Goal: Task Accomplishment & Management: Use online tool/utility

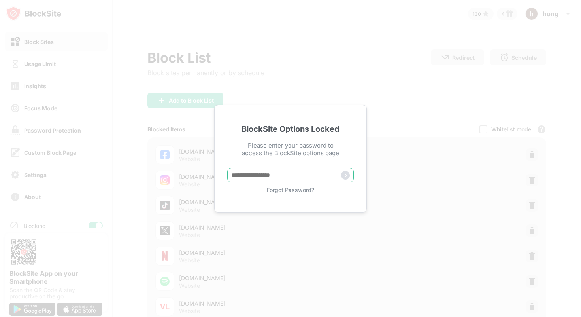
click at [270, 176] on input "text" at bounding box center [290, 175] width 126 height 15
type input "**********"
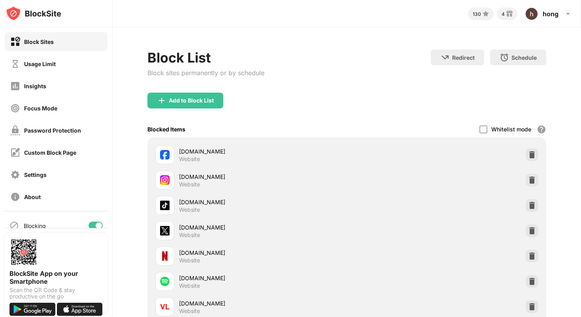
drag, startPoint x: 95, startPoint y: 226, endPoint x: 206, endPoint y: 153, distance: 133.1
click at [96, 226] on div at bounding box center [99, 225] width 6 height 6
